Goal: Use online tool/utility: Use online tool/utility

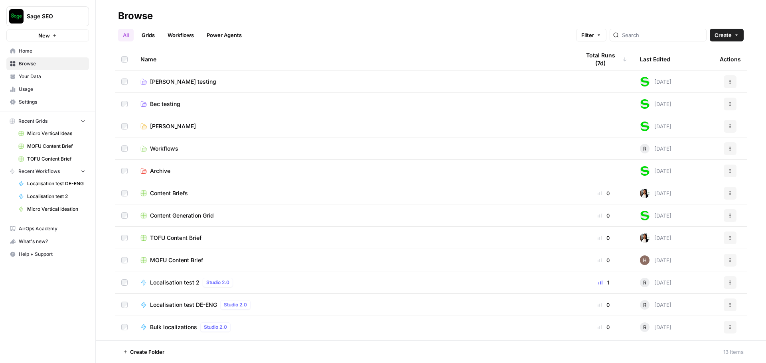
click at [191, 305] on span "Localisation test DE-ENG" at bounding box center [183, 305] width 67 height 8
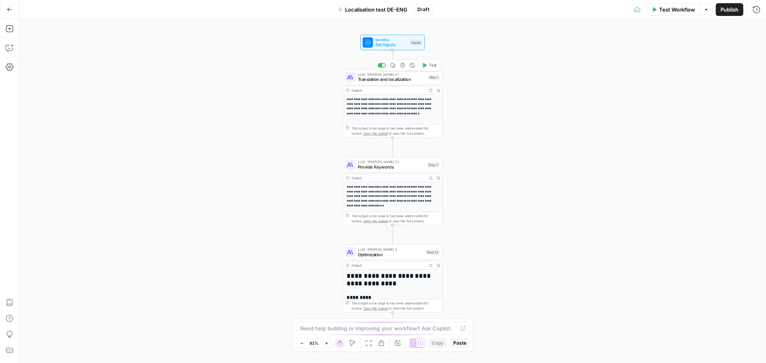
click at [394, 77] on span "Translation and localization" at bounding box center [392, 79] width 68 height 6
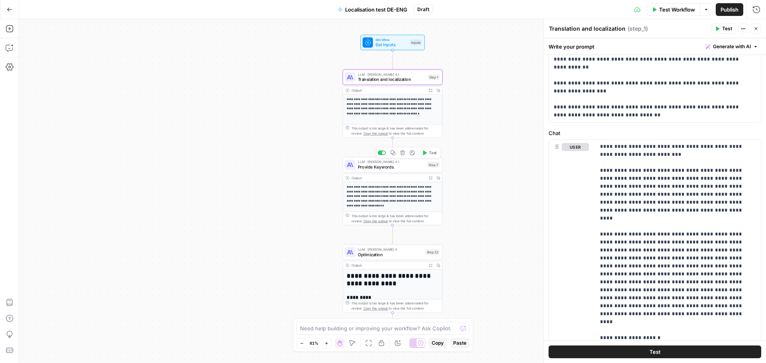
scroll to position [120, 0]
click at [394, 249] on span "LLM · [PERSON_NAME] 4" at bounding box center [390, 249] width 65 height 5
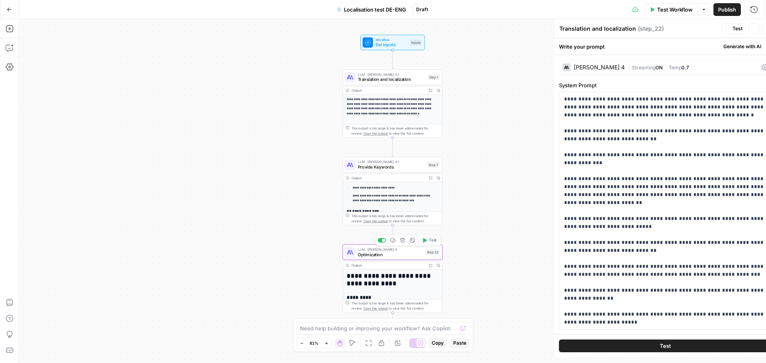
type textarea "Optimization"
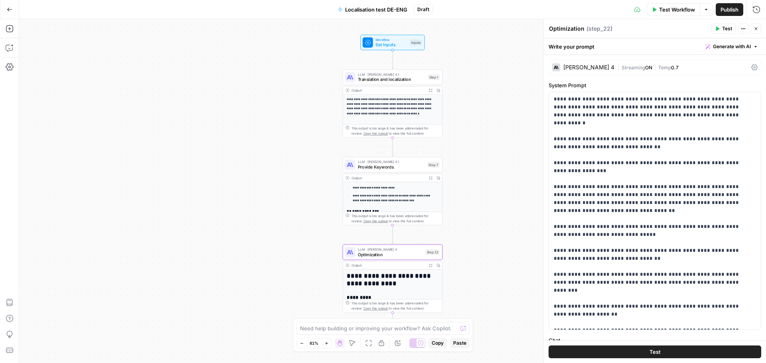
click at [398, 161] on span "LLM · [PERSON_NAME] 4.1" at bounding box center [391, 161] width 67 height 5
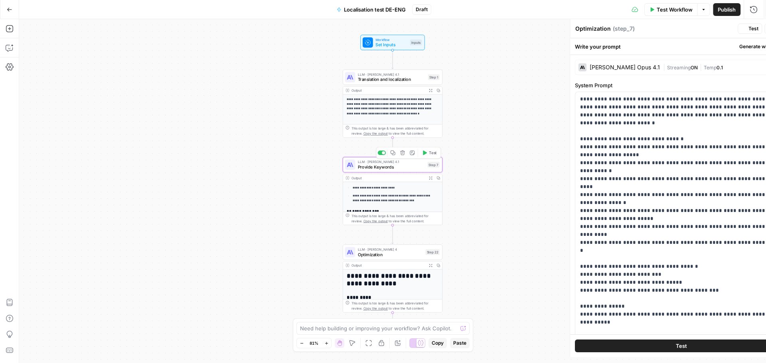
type textarea "Provide Keywords"
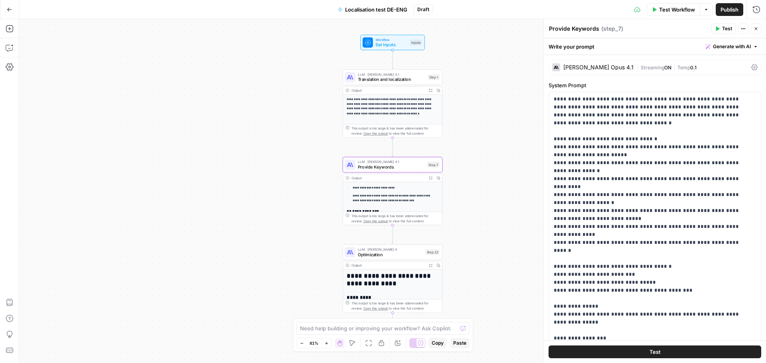
click at [396, 78] on span "Translation and localization" at bounding box center [392, 79] width 68 height 6
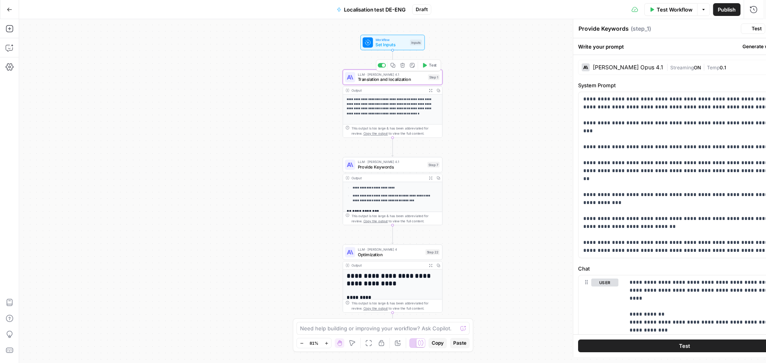
type textarea "Translation and localization"
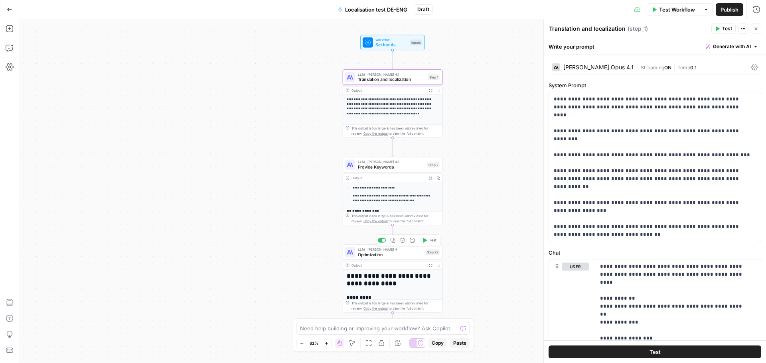
click at [399, 256] on span "Optimization" at bounding box center [390, 254] width 65 height 6
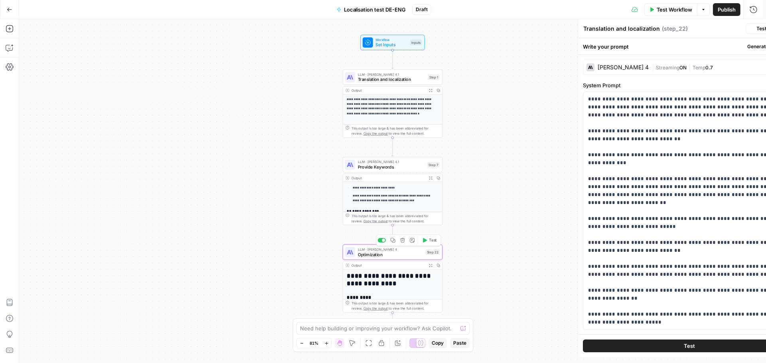
type textarea "Optimization"
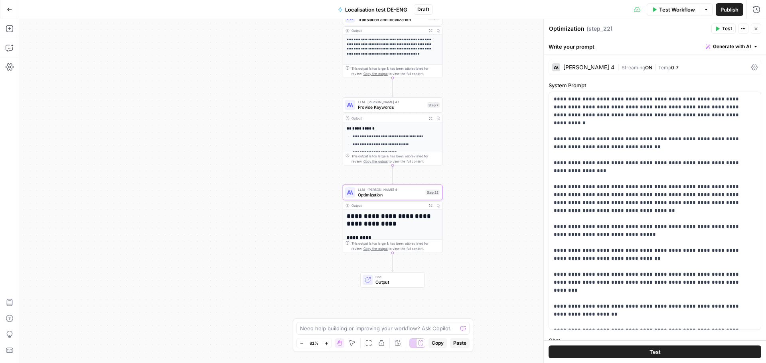
scroll to position [0, 0]
